Goal: Find specific page/section: Find specific page/section

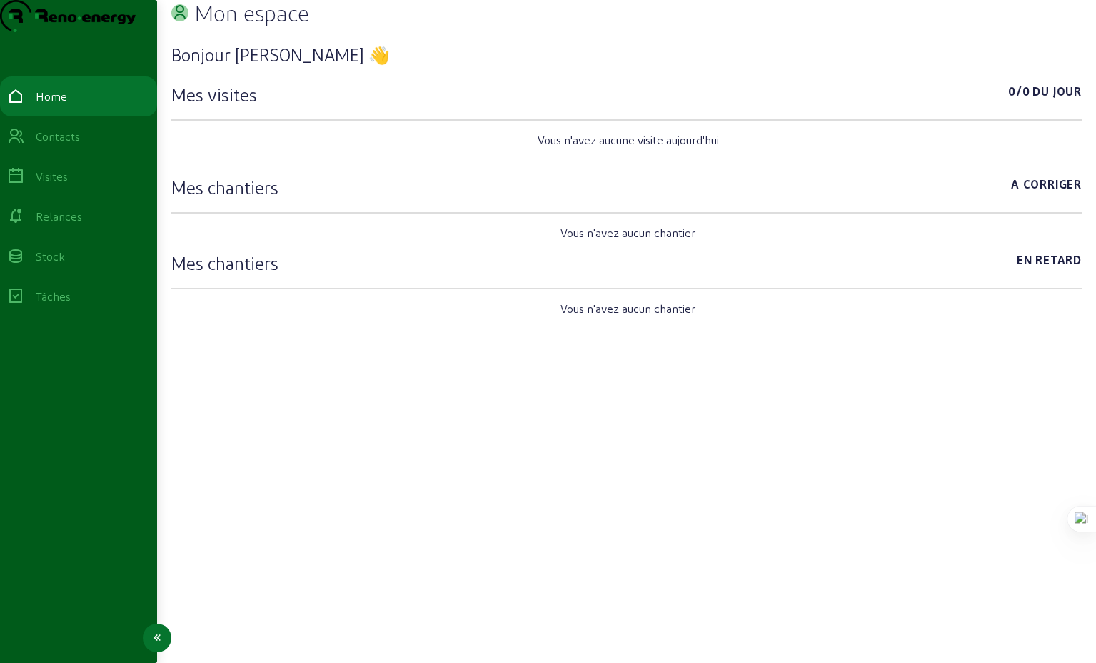
click at [63, 185] on div "Visites" at bounding box center [52, 176] width 32 height 17
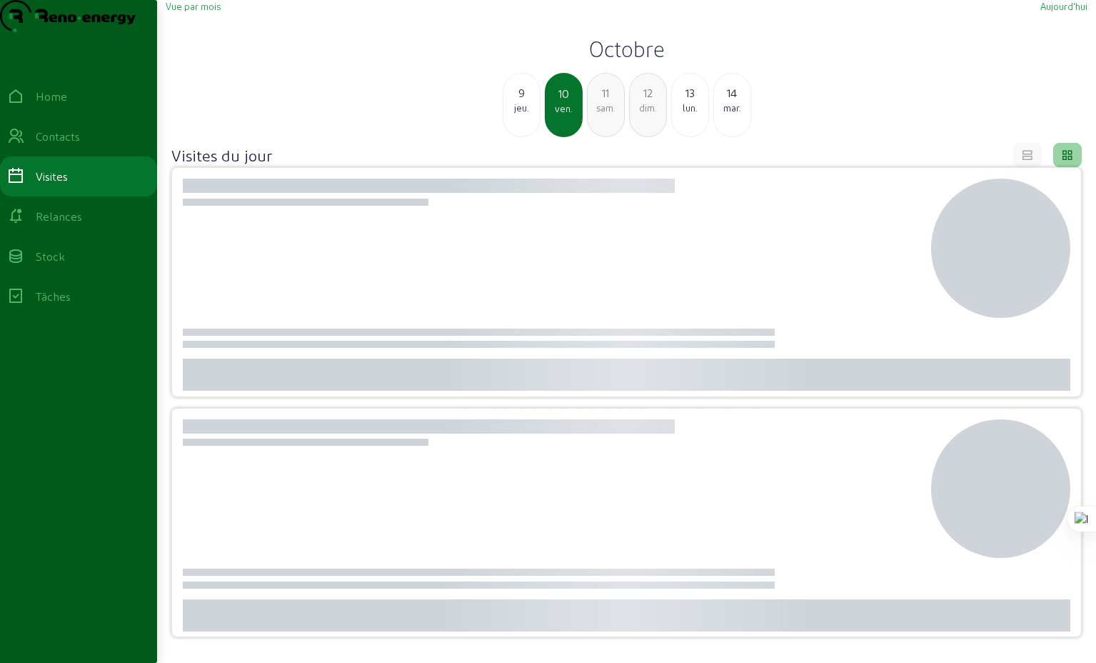
click at [516, 101] on div "9" at bounding box center [521, 92] width 36 height 17
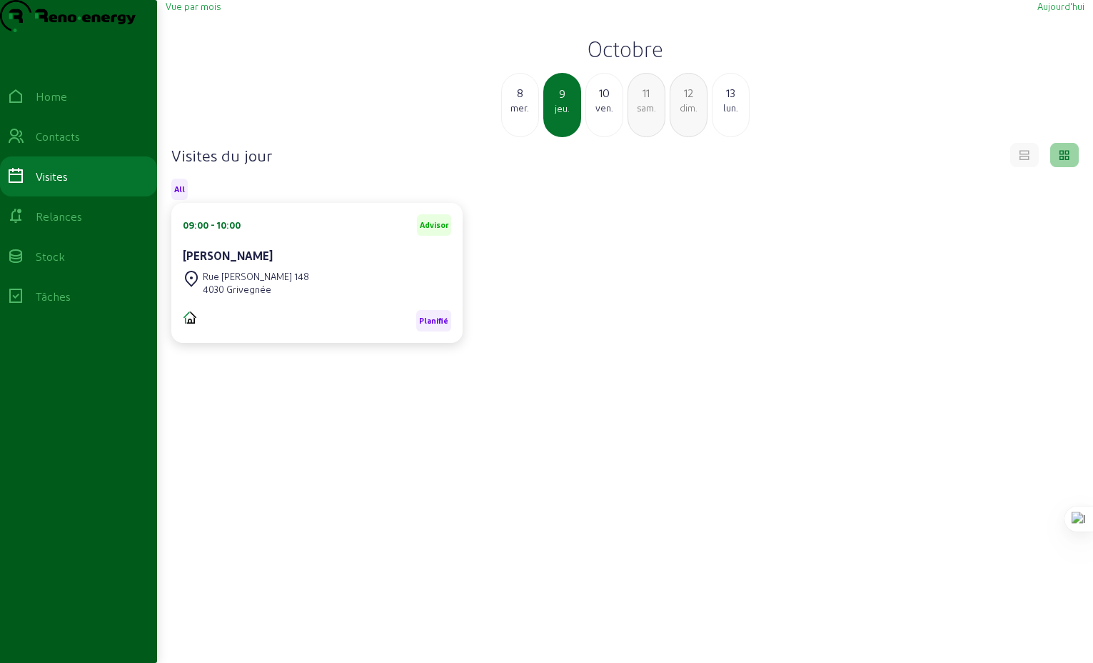
click at [519, 114] on div "mer." at bounding box center [520, 107] width 36 height 13
